Goal: Navigation & Orientation: Find specific page/section

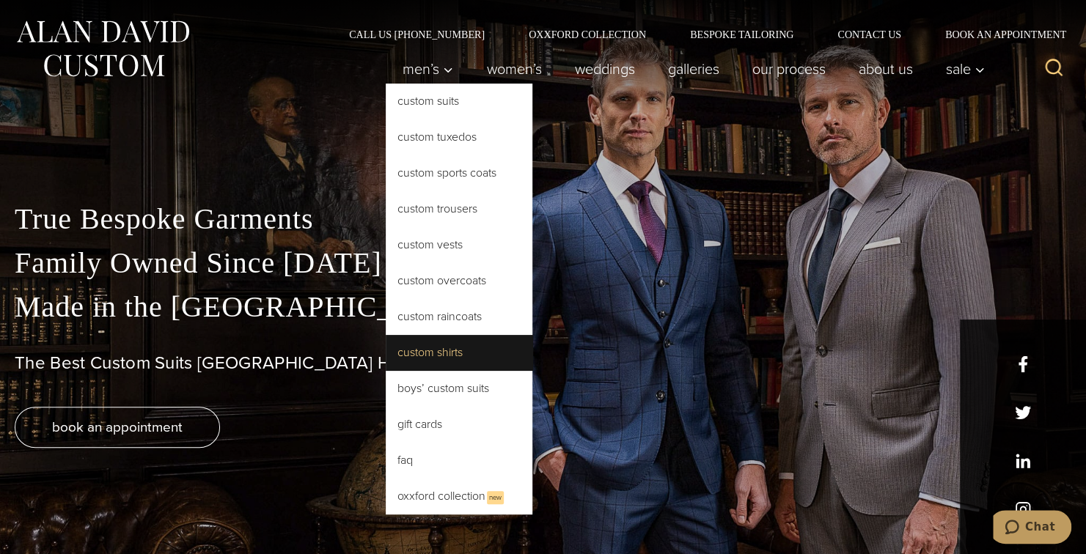
click at [441, 360] on link "Custom Shirts" at bounding box center [459, 352] width 147 height 35
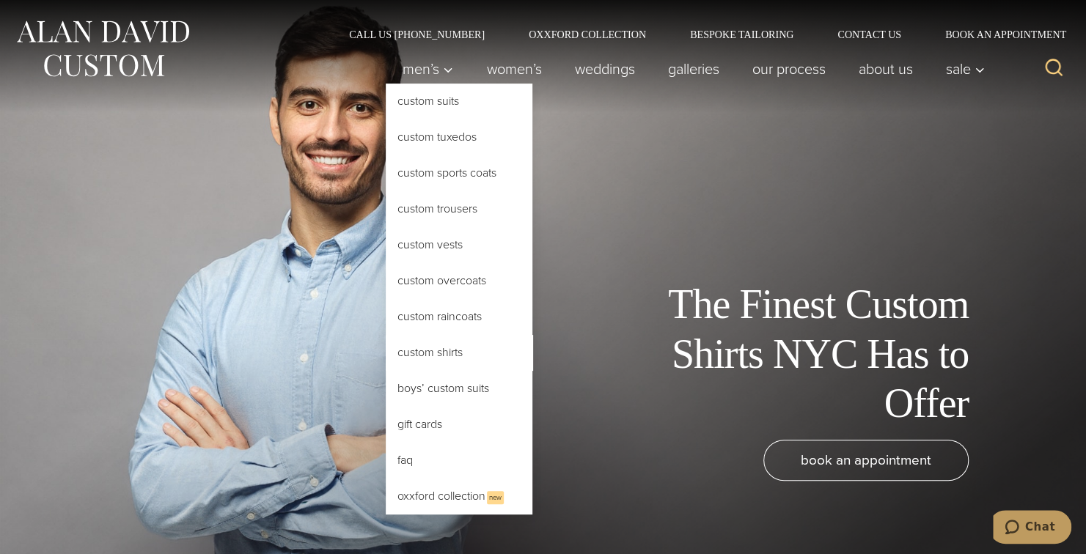
click at [426, 348] on link "Custom Shirts" at bounding box center [459, 352] width 147 height 35
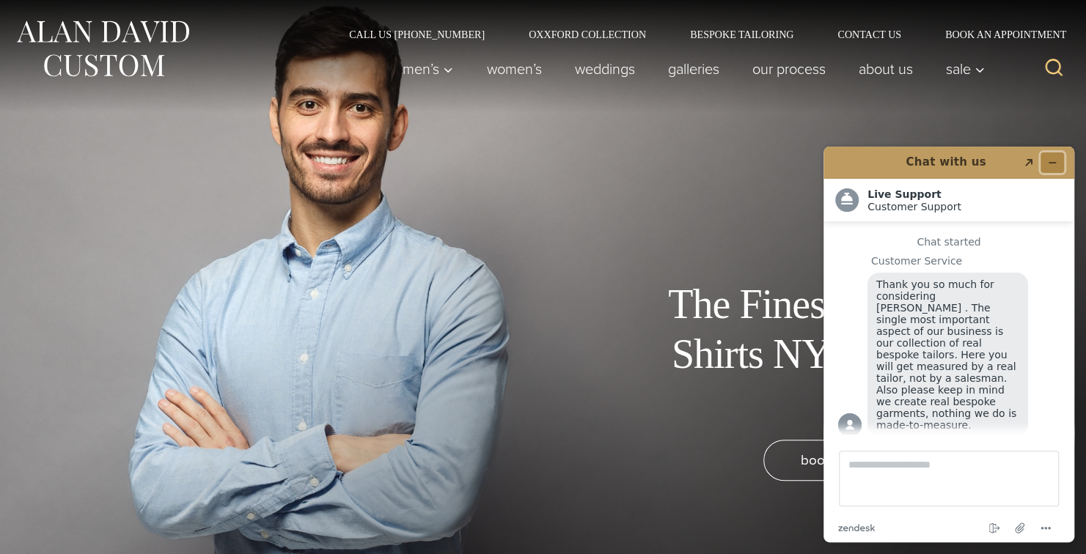
click at [1049, 163] on icon "Minimize widget" at bounding box center [1052, 163] width 7 height 0
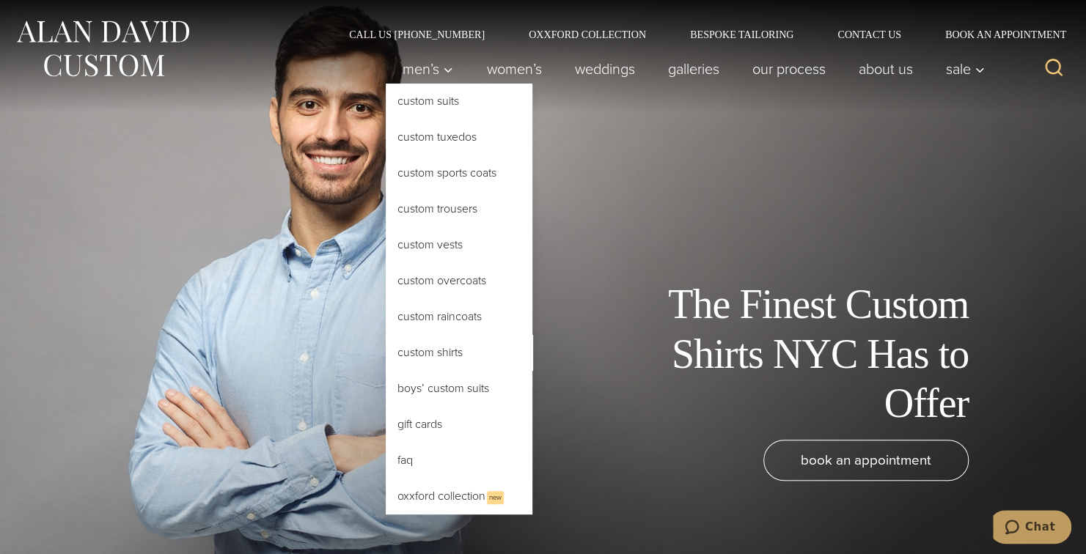
click at [426, 344] on link "Custom Shirts" at bounding box center [459, 352] width 147 height 35
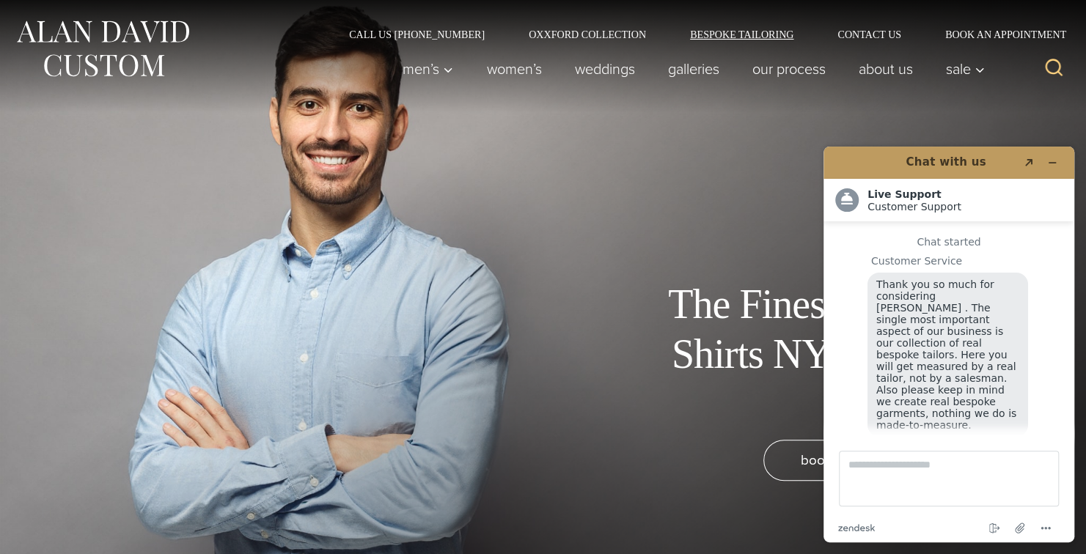
scroll to position [17, 0]
